Goal: Information Seeking & Learning: Find specific fact

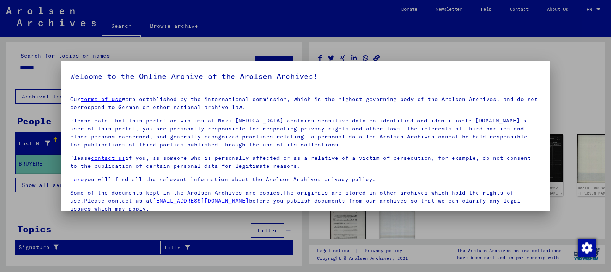
scroll to position [62, 0]
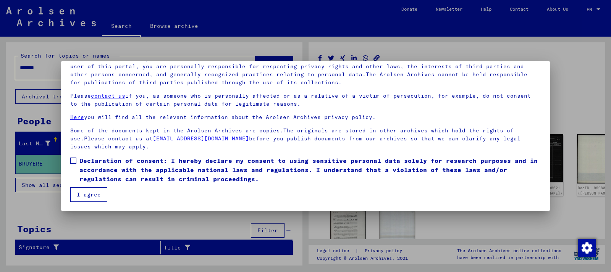
drag, startPoint x: 76, startPoint y: 158, endPoint x: 76, endPoint y: 163, distance: 4.6
click at [76, 159] on span at bounding box center [73, 161] width 6 height 6
click at [90, 194] on button "I agree" at bounding box center [88, 195] width 37 height 15
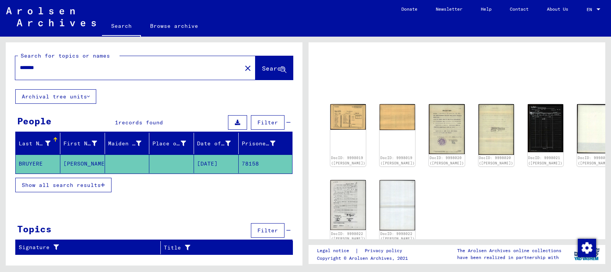
scroll to position [73, 0]
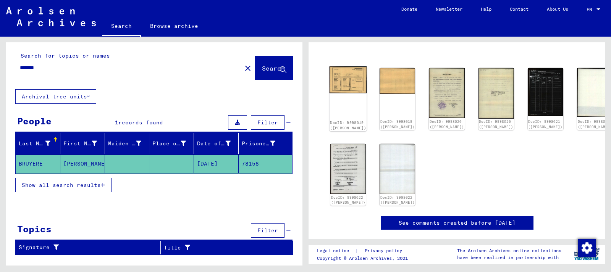
click at [349, 120] on div "DocID: 9998019 ([PERSON_NAME])" at bounding box center [348, 125] width 36 height 11
click at [344, 74] on img at bounding box center [348, 79] width 37 height 27
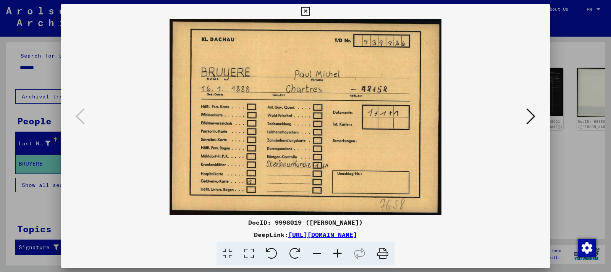
click at [528, 115] on icon at bounding box center [531, 116] width 9 height 18
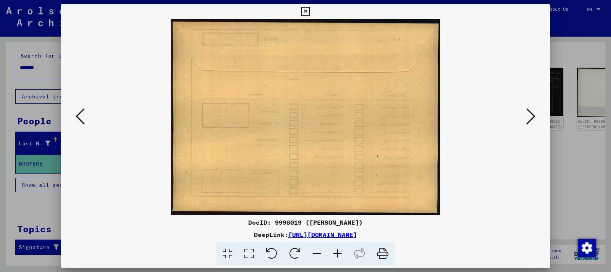
click at [528, 115] on icon at bounding box center [531, 116] width 9 height 18
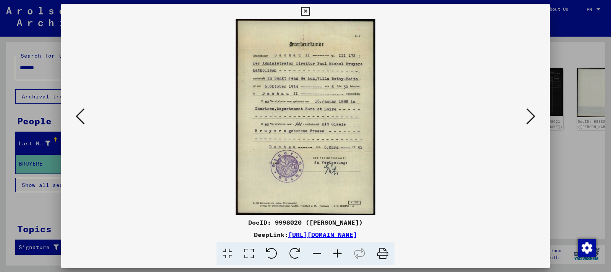
click at [318, 172] on img at bounding box center [305, 117] width 437 height 196
click at [291, 99] on img at bounding box center [305, 117] width 437 height 196
click at [337, 256] on icon at bounding box center [337, 254] width 21 height 23
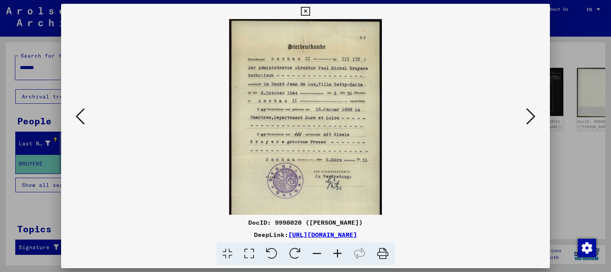
click at [337, 256] on icon at bounding box center [337, 254] width 21 height 23
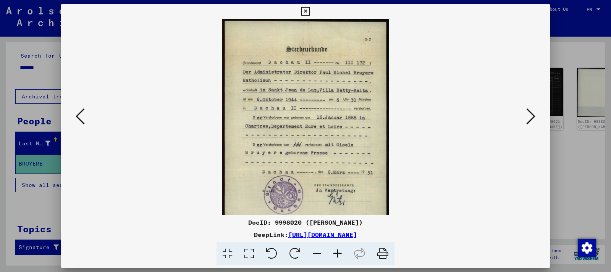
click at [337, 256] on icon at bounding box center [337, 254] width 21 height 23
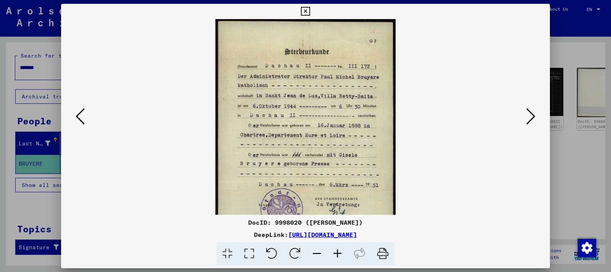
click at [338, 257] on icon at bounding box center [337, 254] width 21 height 23
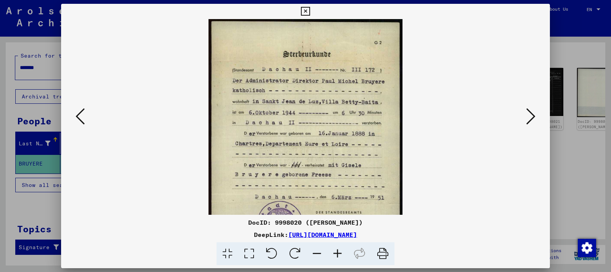
click at [530, 118] on icon at bounding box center [531, 116] width 9 height 18
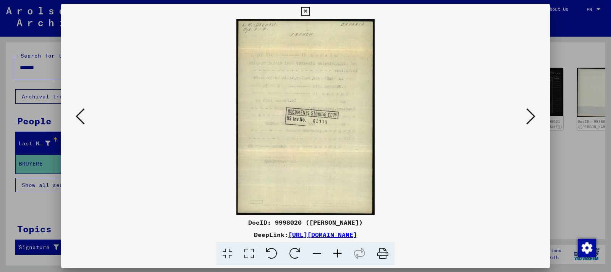
click at [530, 120] on icon at bounding box center [531, 116] width 9 height 18
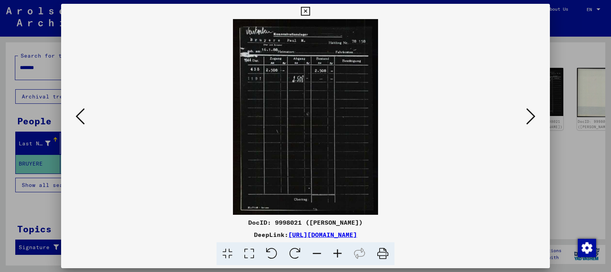
click at [339, 251] on icon at bounding box center [337, 254] width 21 height 23
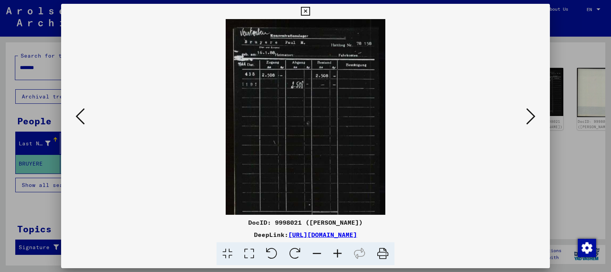
click at [339, 251] on icon at bounding box center [337, 254] width 21 height 23
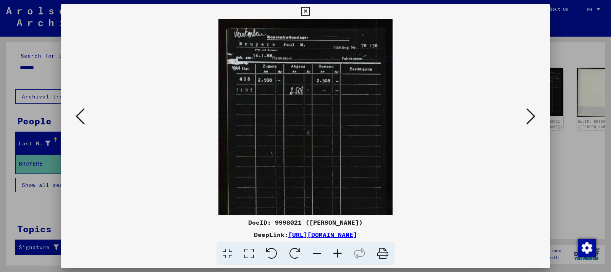
click at [339, 251] on icon at bounding box center [337, 254] width 21 height 23
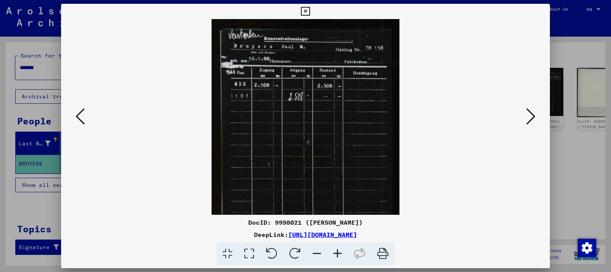
click at [339, 251] on icon at bounding box center [337, 254] width 21 height 23
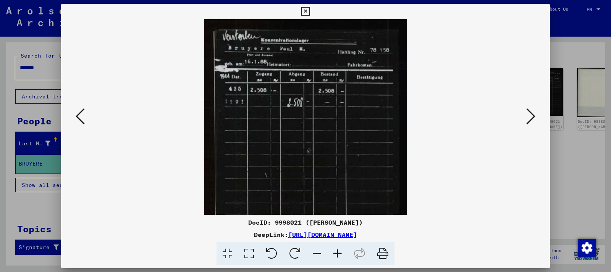
click at [339, 251] on icon at bounding box center [337, 254] width 21 height 23
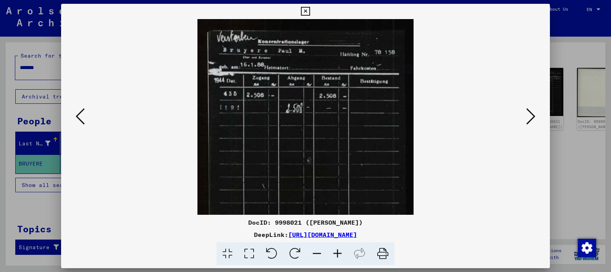
click at [339, 251] on icon at bounding box center [337, 254] width 21 height 23
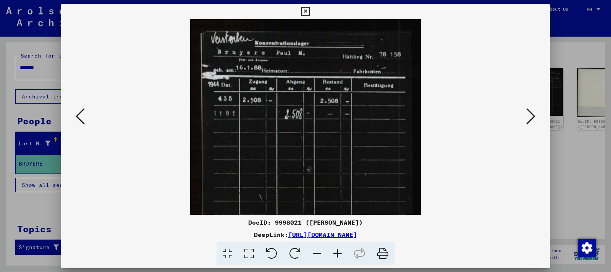
click at [339, 251] on icon at bounding box center [337, 254] width 21 height 23
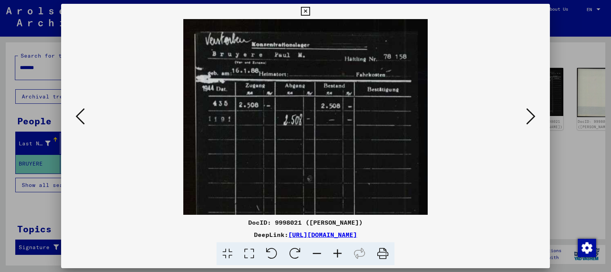
click at [532, 120] on icon at bounding box center [531, 116] width 9 height 18
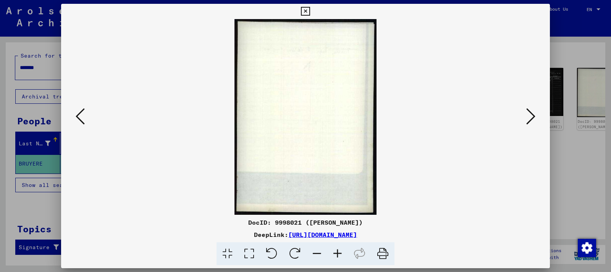
click at [532, 120] on icon at bounding box center [531, 116] width 9 height 18
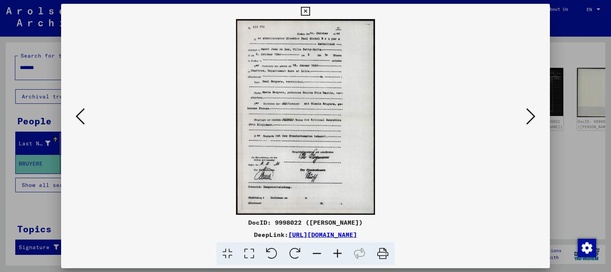
click at [336, 256] on icon at bounding box center [337, 254] width 21 height 23
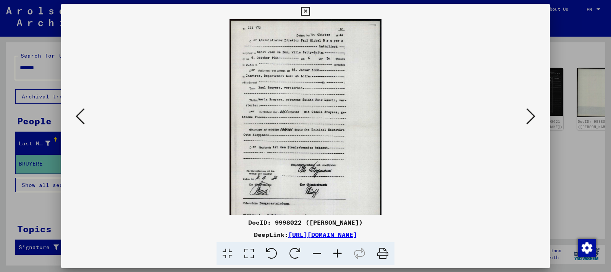
click at [336, 256] on icon at bounding box center [337, 254] width 21 height 23
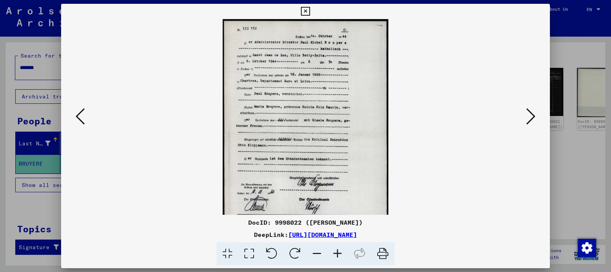
click at [336, 256] on icon at bounding box center [337, 254] width 21 height 23
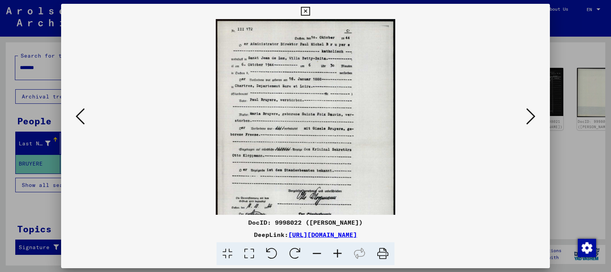
click at [336, 256] on icon at bounding box center [337, 254] width 21 height 23
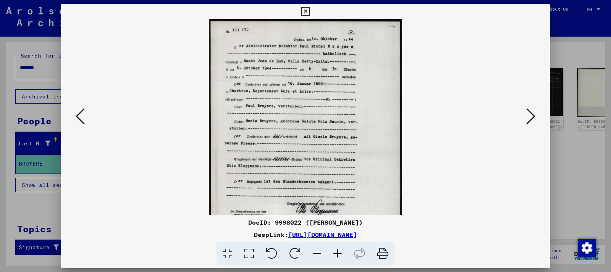
click at [336, 256] on icon at bounding box center [337, 254] width 21 height 23
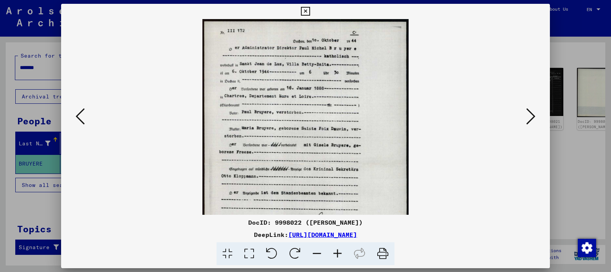
click at [336, 256] on icon at bounding box center [337, 254] width 21 height 23
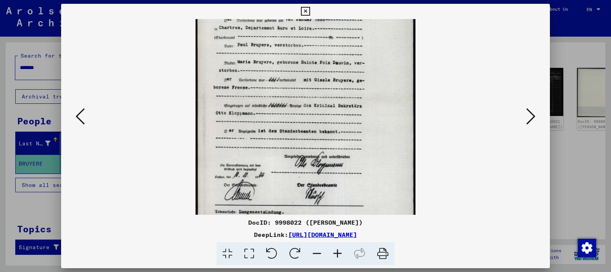
scroll to position [87, 0]
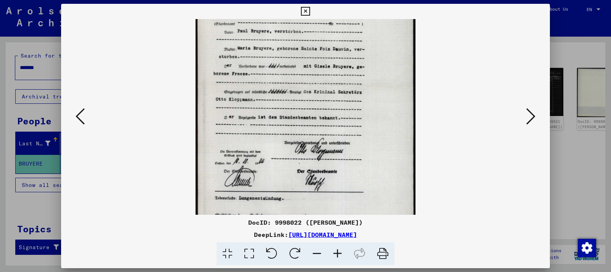
drag, startPoint x: 337, startPoint y: 144, endPoint x: 352, endPoint y: 79, distance: 65.7
click at [352, 79] on img at bounding box center [306, 87] width 220 height 311
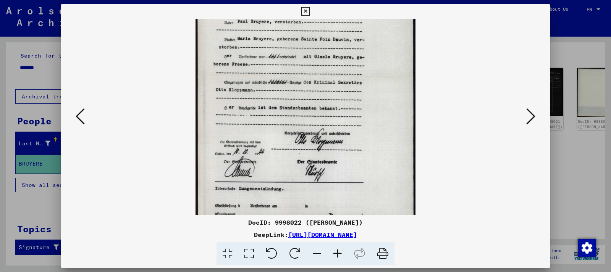
scroll to position [57, 0]
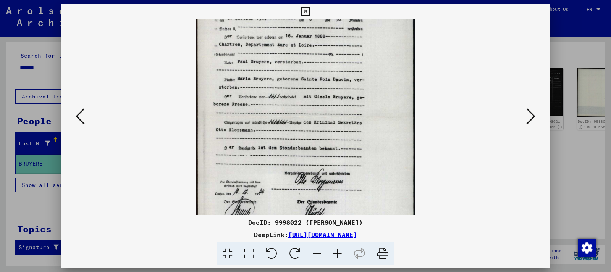
drag, startPoint x: 355, startPoint y: 173, endPoint x: 373, endPoint y: 193, distance: 27.4
click at [373, 193] on img at bounding box center [306, 118] width 220 height 311
click at [536, 120] on icon at bounding box center [531, 116] width 9 height 18
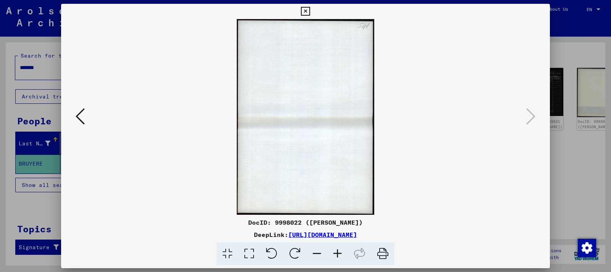
click at [310, 11] on icon at bounding box center [305, 11] width 9 height 9
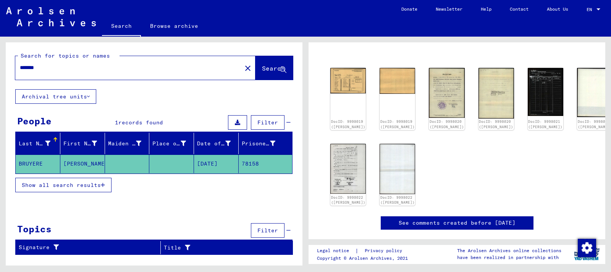
click at [36, 230] on icon at bounding box center [31, 242] width 19 height 31
click at [101, 185] on span "Show all search results" at bounding box center [61, 185] width 79 height 7
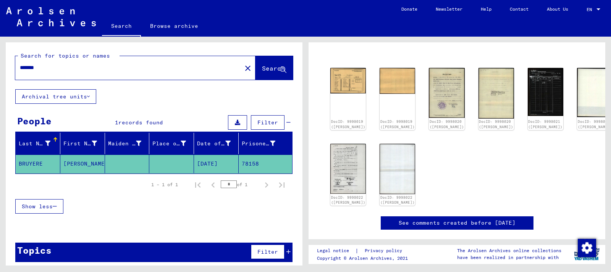
click at [89, 96] on icon at bounding box center [88, 96] width 3 height 5
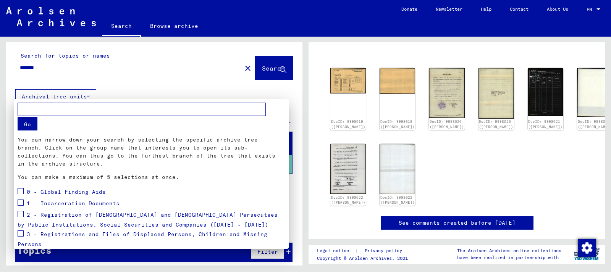
click at [89, 96] on div at bounding box center [305, 136] width 611 height 272
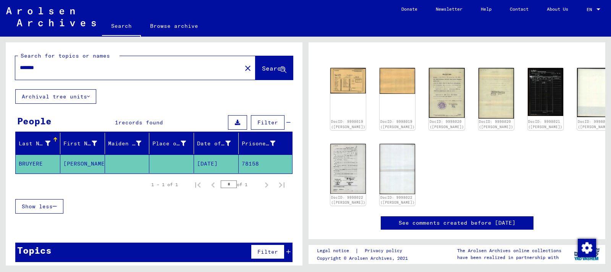
click at [37, 163] on mat-cell "BRUYERE" at bounding box center [38, 164] width 45 height 19
click at [85, 166] on mat-cell "[PERSON_NAME]" at bounding box center [82, 164] width 45 height 19
click at [55, 139] on div at bounding box center [55, 140] width 1 height 4
click at [267, 144] on div "Prisoner #" at bounding box center [259, 144] width 34 height 8
click at [266, 146] on div "Prisoner #" at bounding box center [259, 144] width 34 height 8
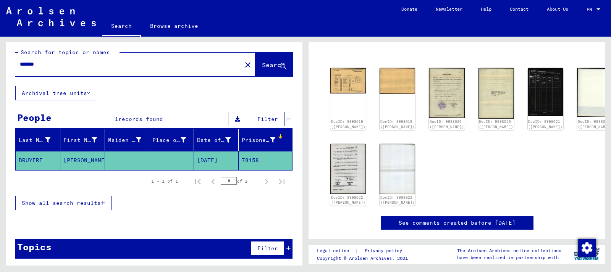
scroll to position [5, 0]
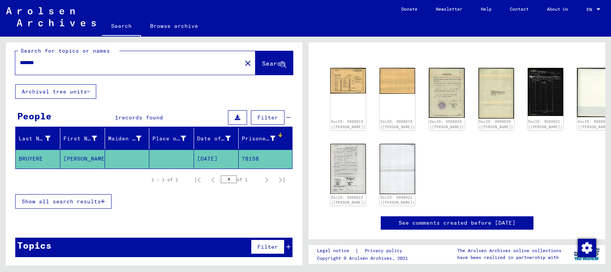
click at [288, 248] on icon at bounding box center [289, 247] width 4 height 5
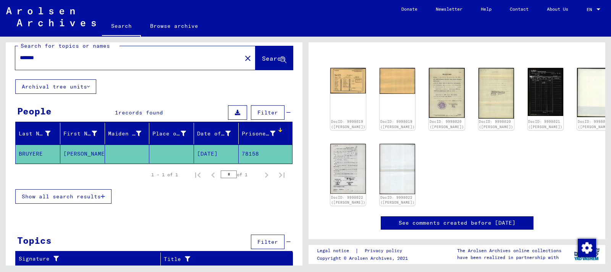
scroll to position [11, 0]
